Goal: Book appointment/travel/reservation

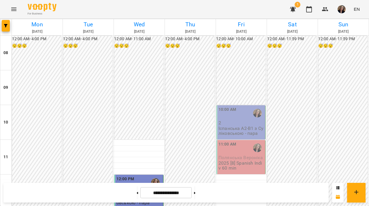
click at [224, 121] on p "2" at bounding box center [242, 122] width 46 height 5
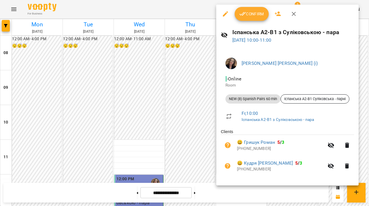
click at [295, 13] on icon "button" at bounding box center [294, 14] width 4 height 4
click at [295, 13] on button "button" at bounding box center [293, 9] width 14 height 14
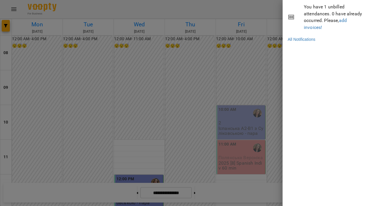
click at [244, 68] on div at bounding box center [184, 103] width 369 height 206
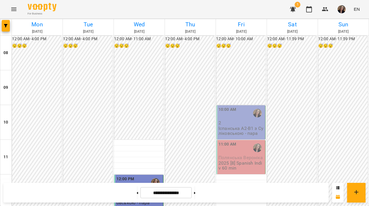
click at [243, 146] on div "11:00 AM" at bounding box center [242, 147] width 46 height 13
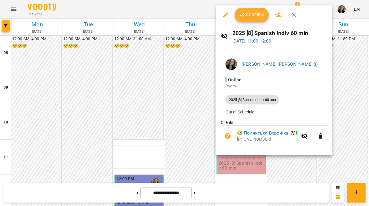
click at [296, 16] on icon "button" at bounding box center [294, 14] width 7 height 7
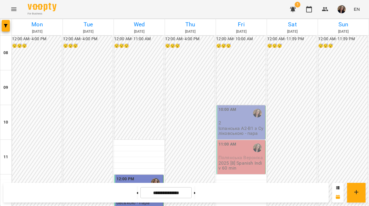
click at [232, 122] on p "2" at bounding box center [242, 122] width 46 height 5
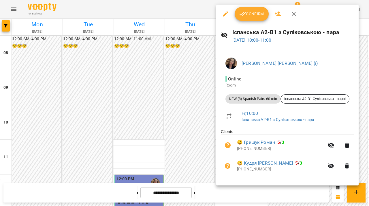
click at [292, 12] on icon "button" at bounding box center [294, 14] width 4 height 4
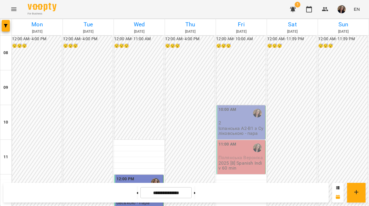
scroll to position [301, 0]
click at [196, 189] on button at bounding box center [194, 192] width 1 height 13
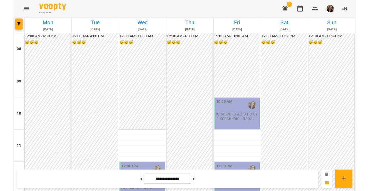
scroll to position [270, 0]
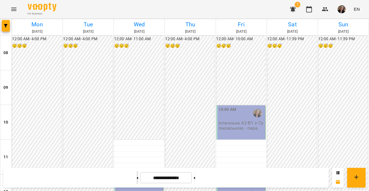
click at [137, 176] on button at bounding box center [137, 177] width 1 height 13
type input "**********"
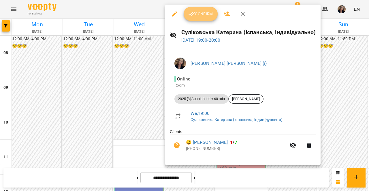
click at [205, 16] on span "Confirm" at bounding box center [201, 13] width 25 height 7
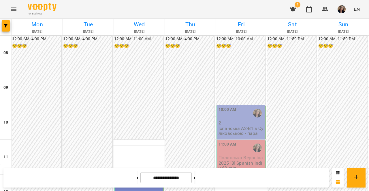
scroll to position [297, 0]
